Goal: Information Seeking & Learning: Learn about a topic

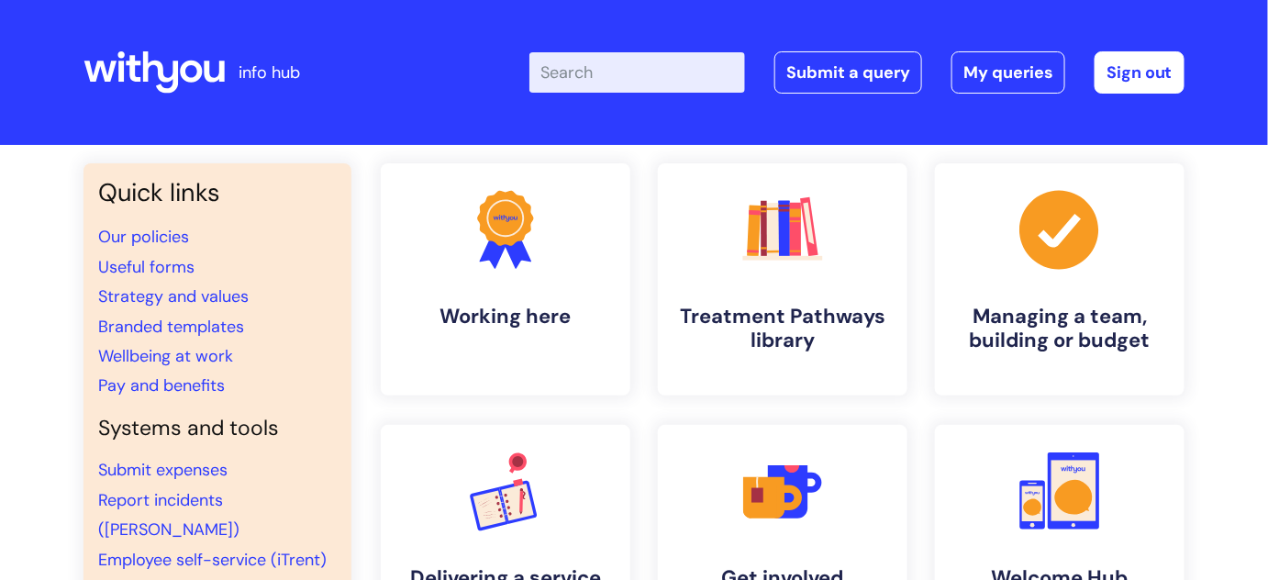
click at [624, 65] on input "Enter your search term here..." at bounding box center [637, 72] width 216 height 40
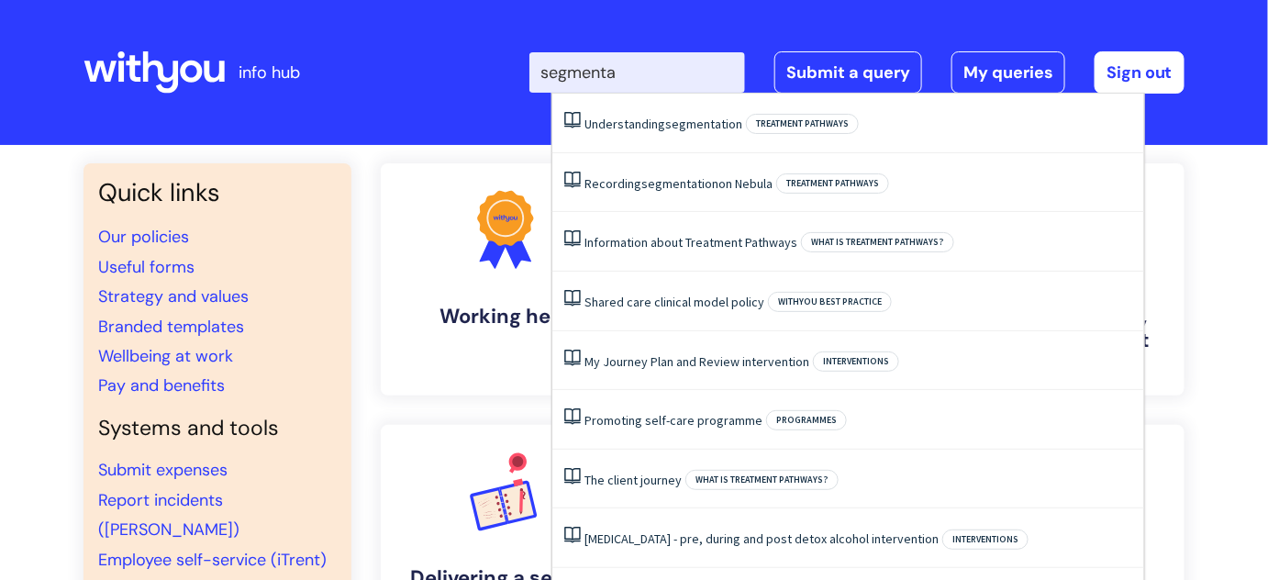
type input "segmentat"
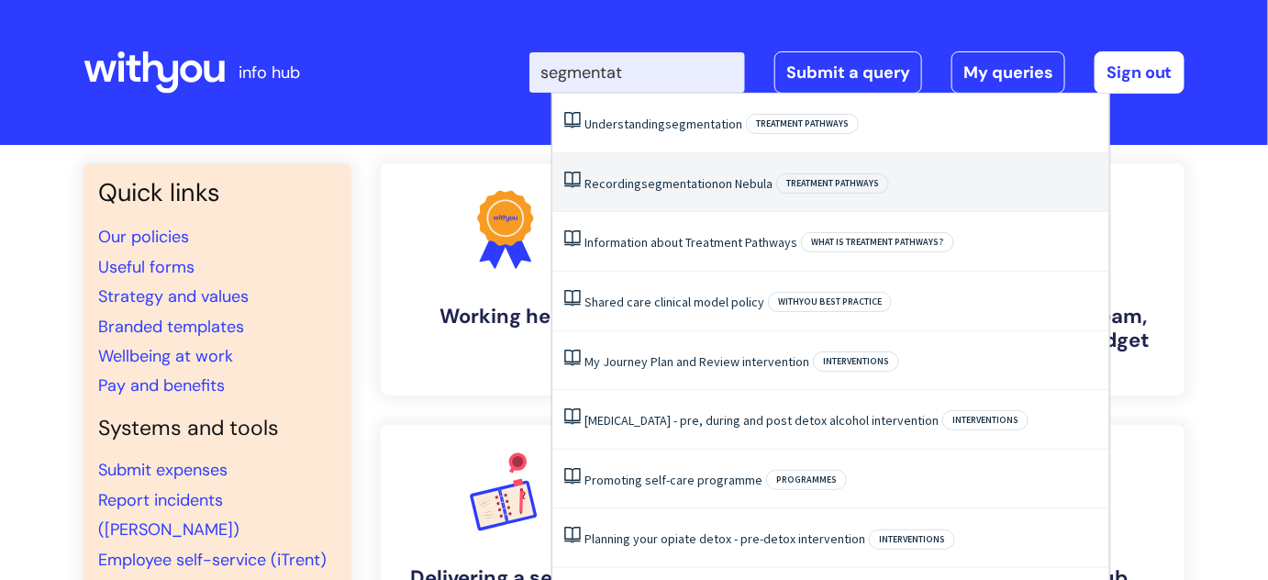
click at [726, 184] on link "Recording segmentation on Nebula" at bounding box center [679, 183] width 188 height 17
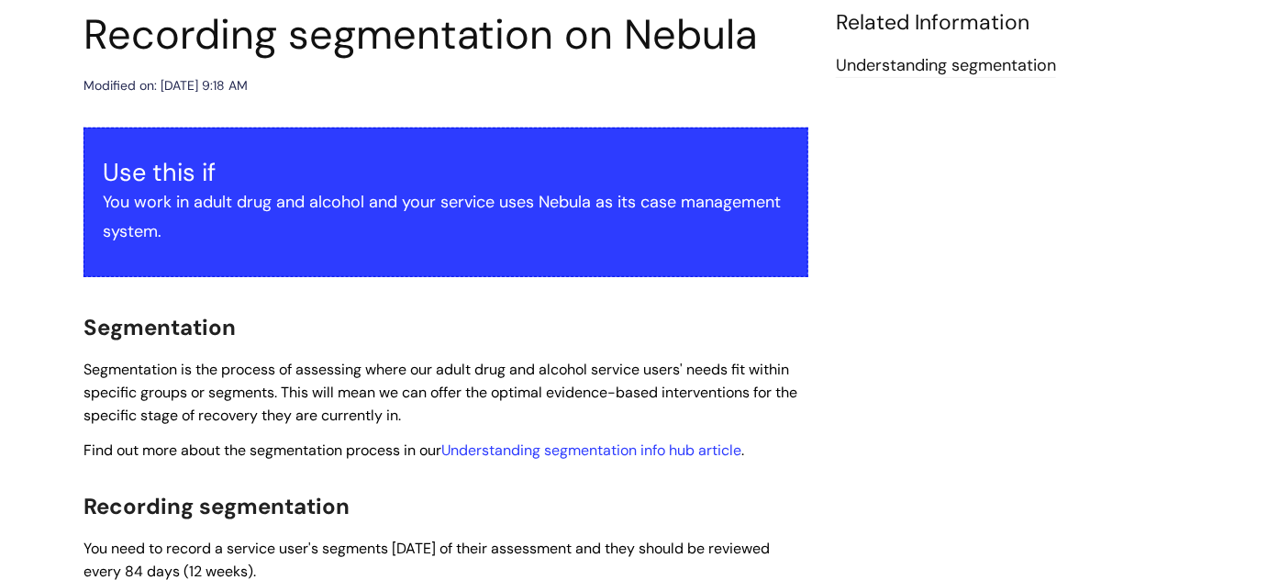
scroll to position [213, 0]
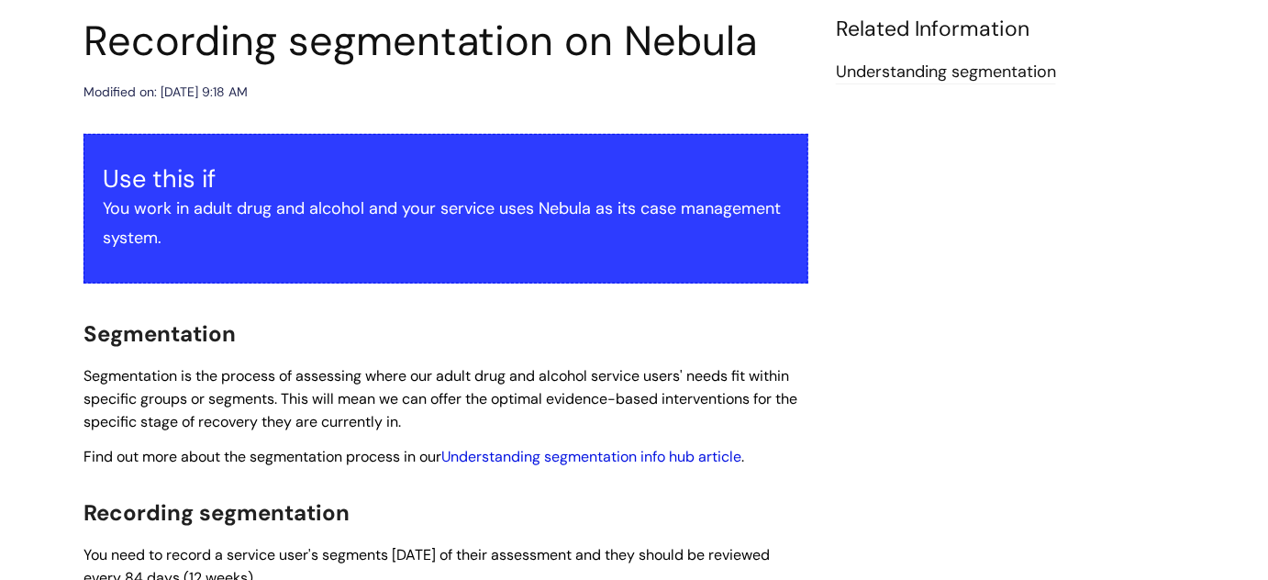
click at [692, 457] on link "Understanding segmentation info hub article" at bounding box center [591, 456] width 300 height 19
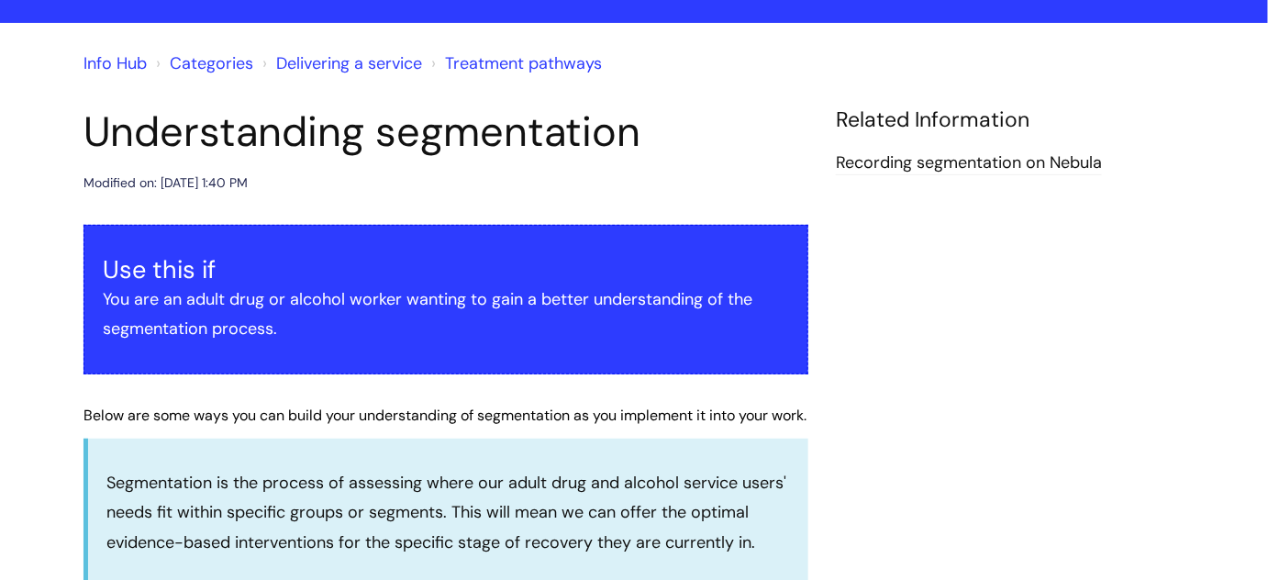
scroll to position [115, 0]
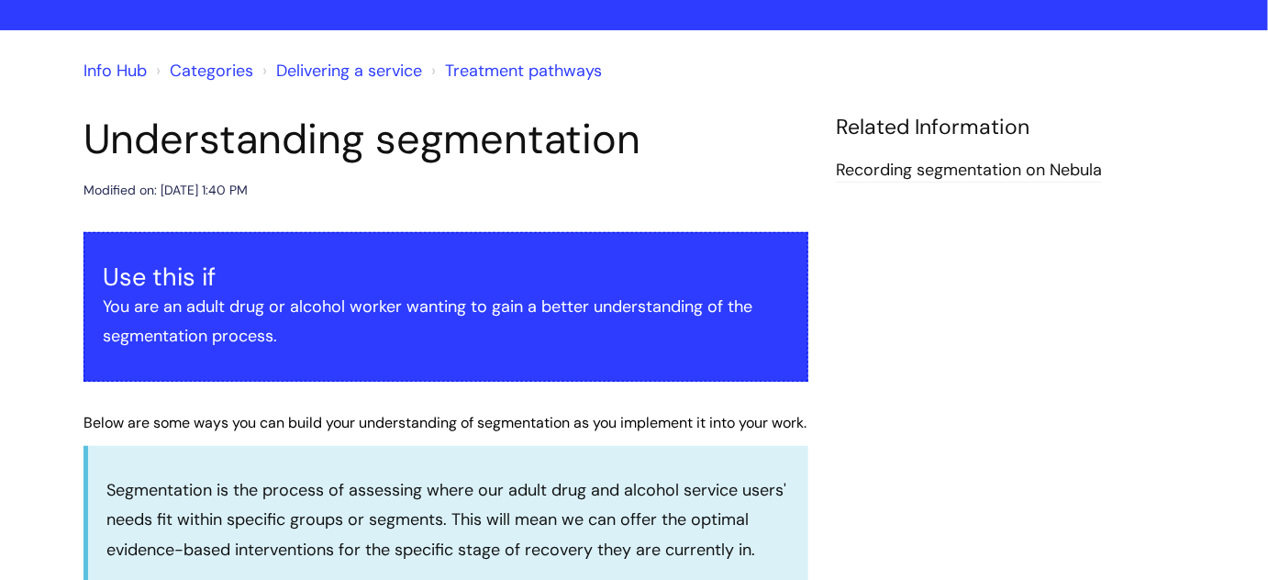
click at [1028, 168] on link "Recording segmentation on Nebula" at bounding box center [969, 171] width 266 height 24
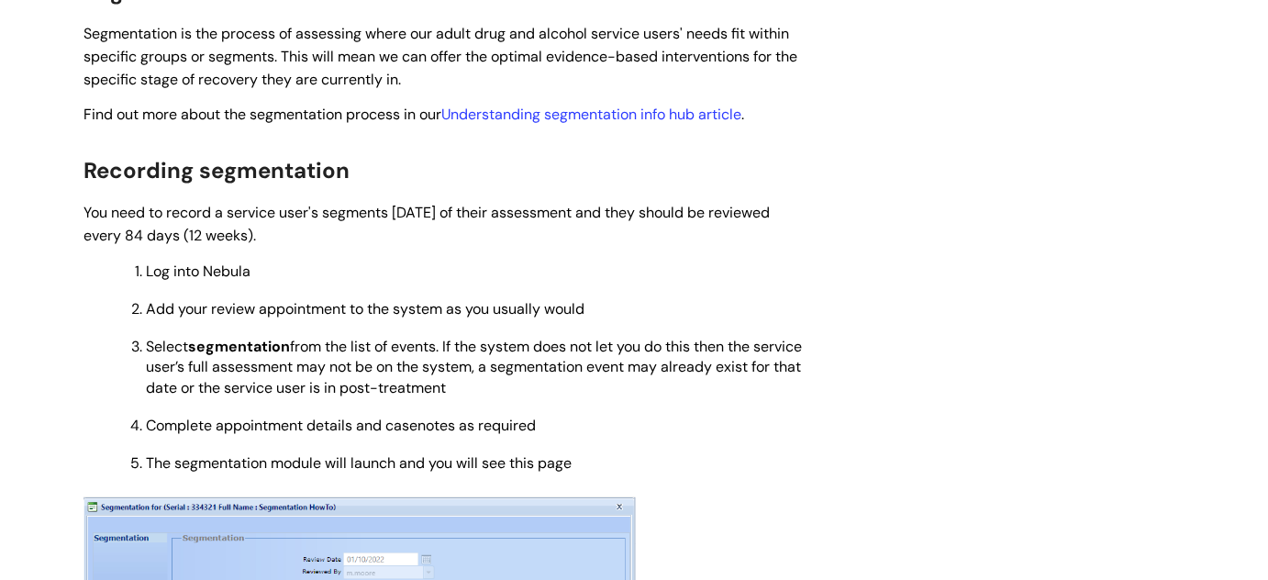
scroll to position [563, 0]
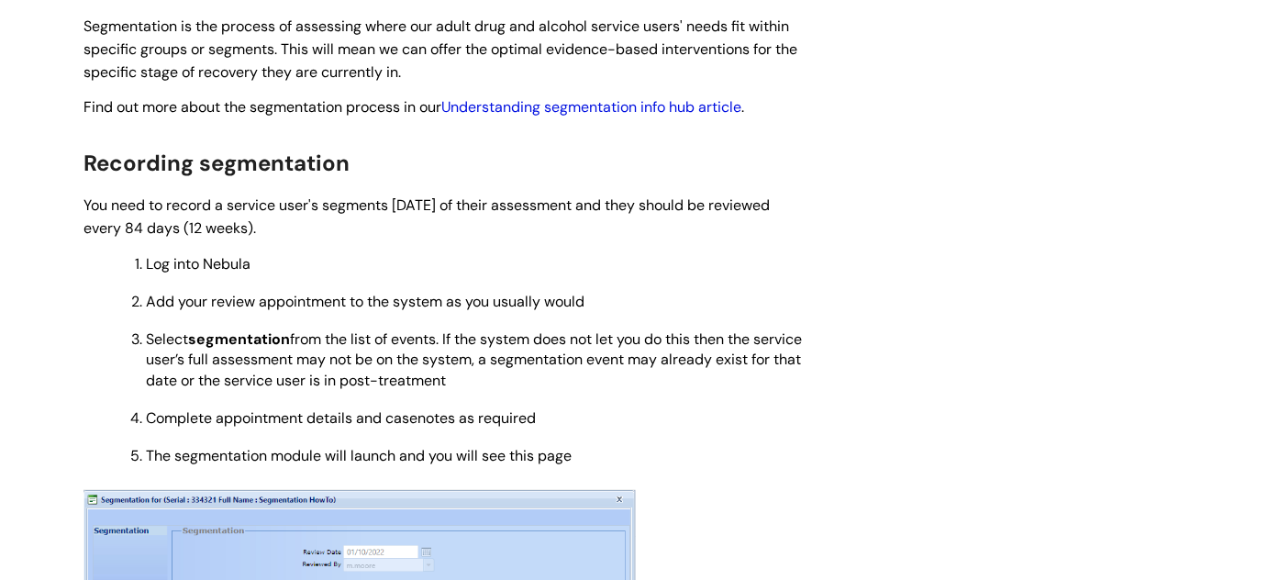
click at [675, 103] on link "Understanding segmentation info hub article" at bounding box center [591, 106] width 300 height 19
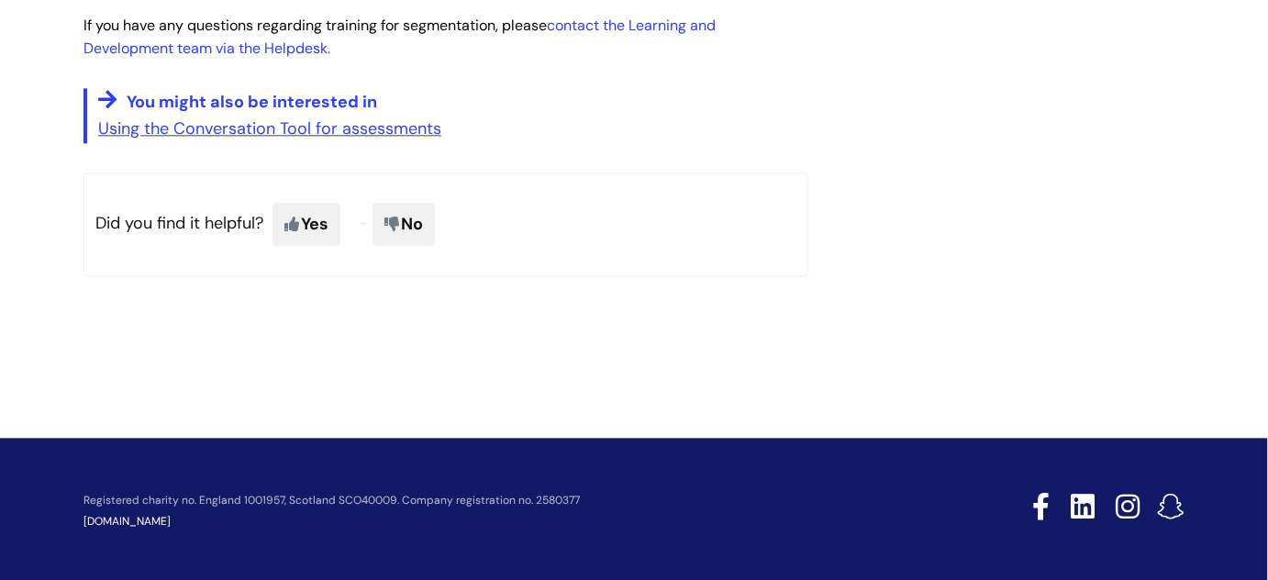
scroll to position [1456, 0]
